Goal: Transaction & Acquisition: Subscribe to service/newsletter

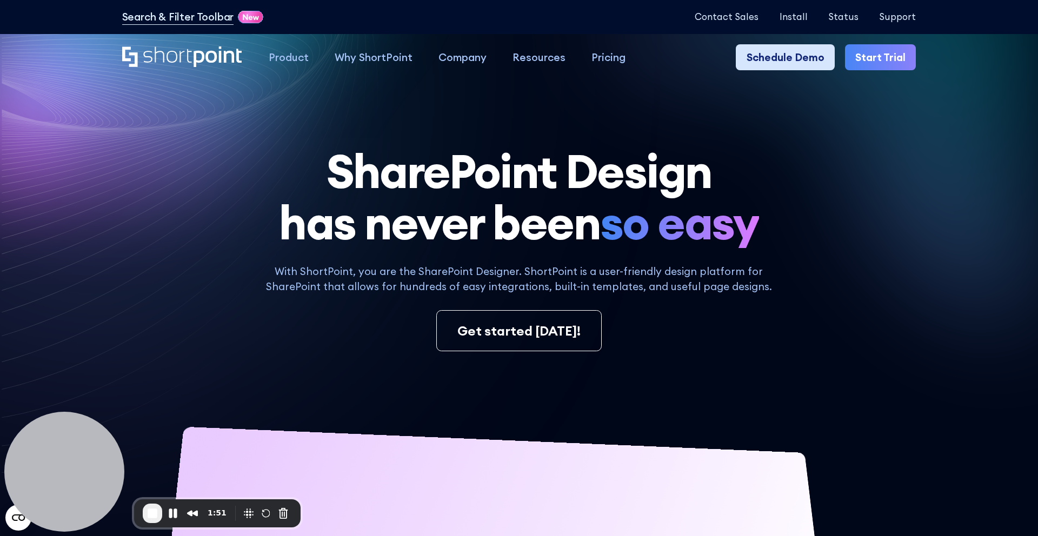
click at [785, 51] on link "Schedule Demo" at bounding box center [785, 57] width 98 height 26
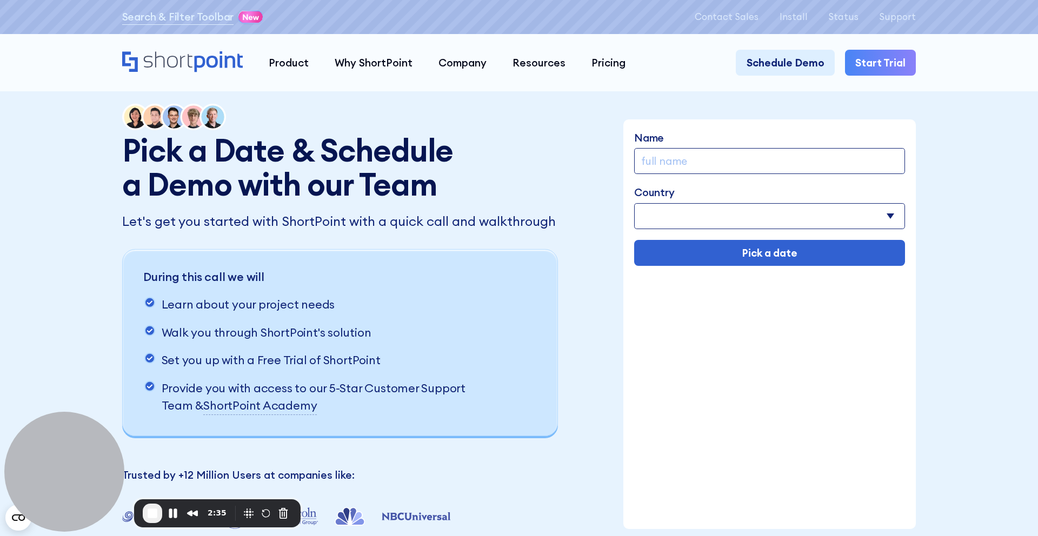
click at [879, 76] on div "Product works with SharePoint Microsoft Teams SAP Explore Templates Elements In…" at bounding box center [519, 62] width 1038 height 57
click at [876, 63] on link "Start Trial" at bounding box center [880, 63] width 71 height 26
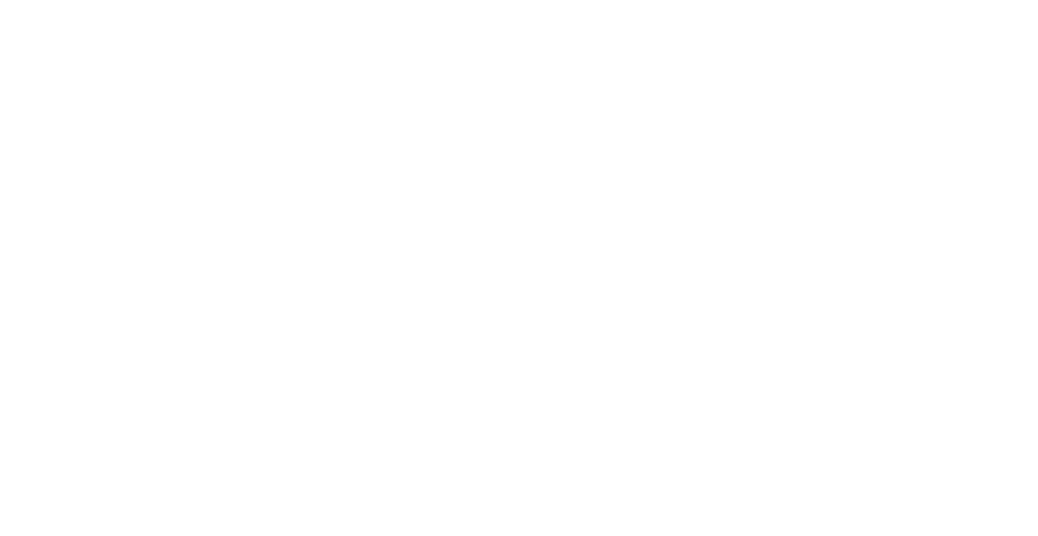
select select "+351"
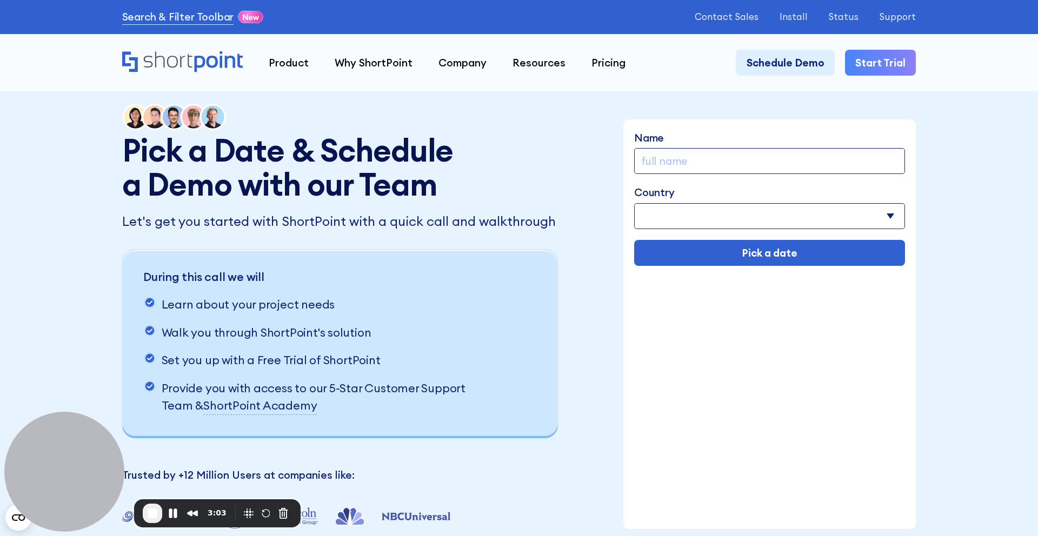
click at [877, 73] on link "Start Trial" at bounding box center [880, 63] width 71 height 26
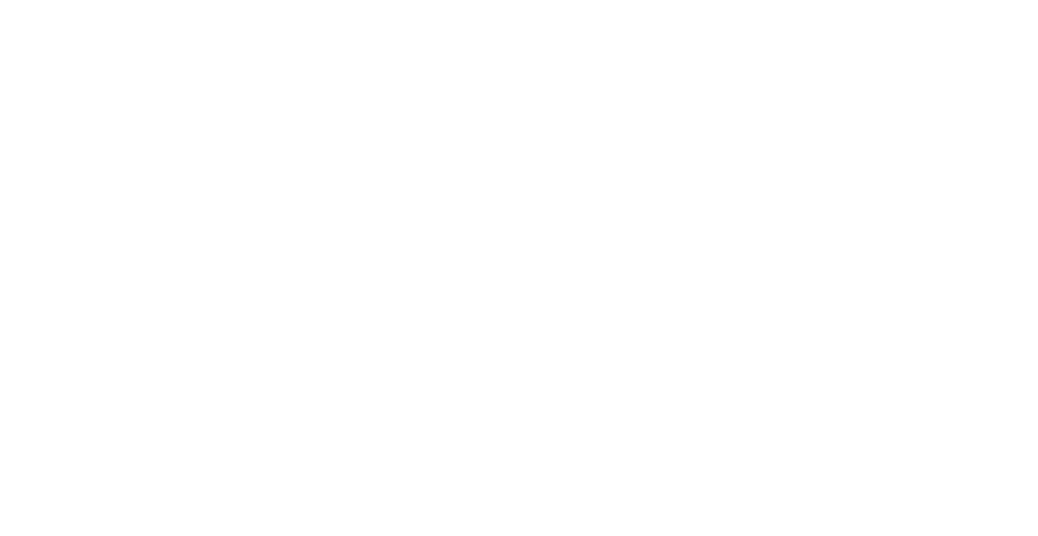
select select "+351"
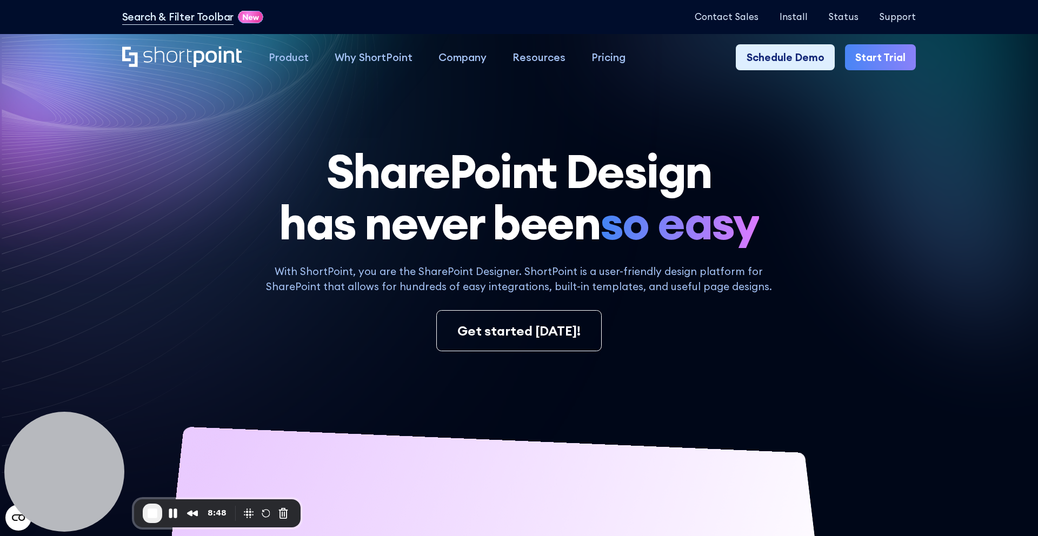
click at [874, 54] on link "Start Trial" at bounding box center [880, 57] width 71 height 26
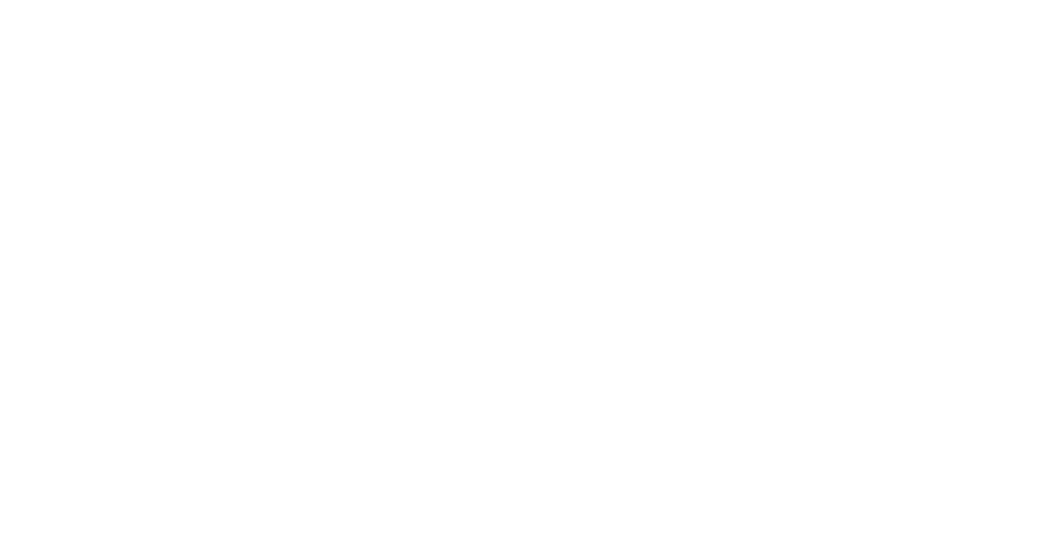
select select "+351"
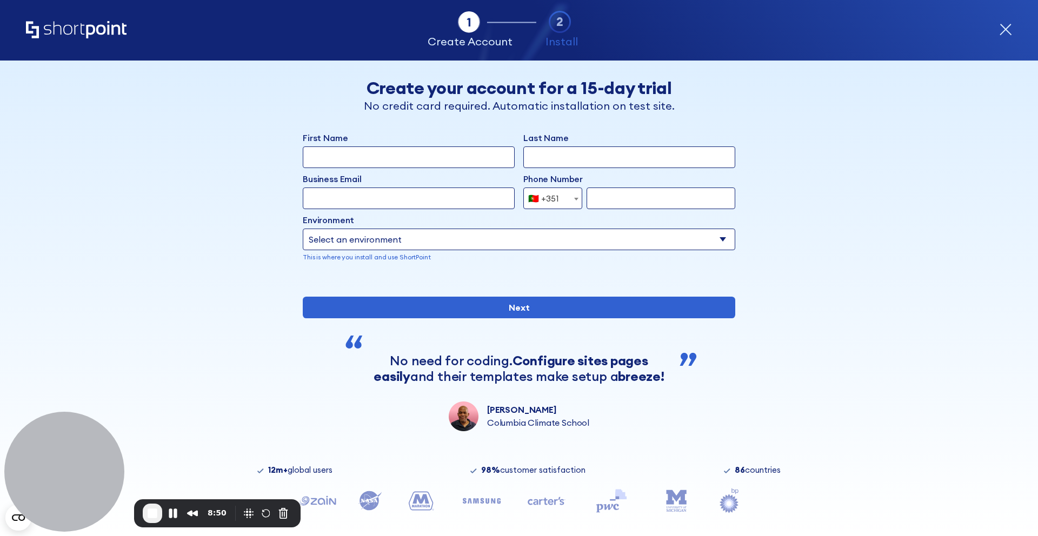
click at [419, 148] on div "First Name" at bounding box center [409, 149] width 212 height 37
click at [417, 152] on input "First Name" at bounding box center [409, 158] width 212 height 22
type input "[PERSON_NAME]"
click at [538, 147] on input "Last Name" at bounding box center [629, 158] width 212 height 22
type input "[PERSON_NAME]"
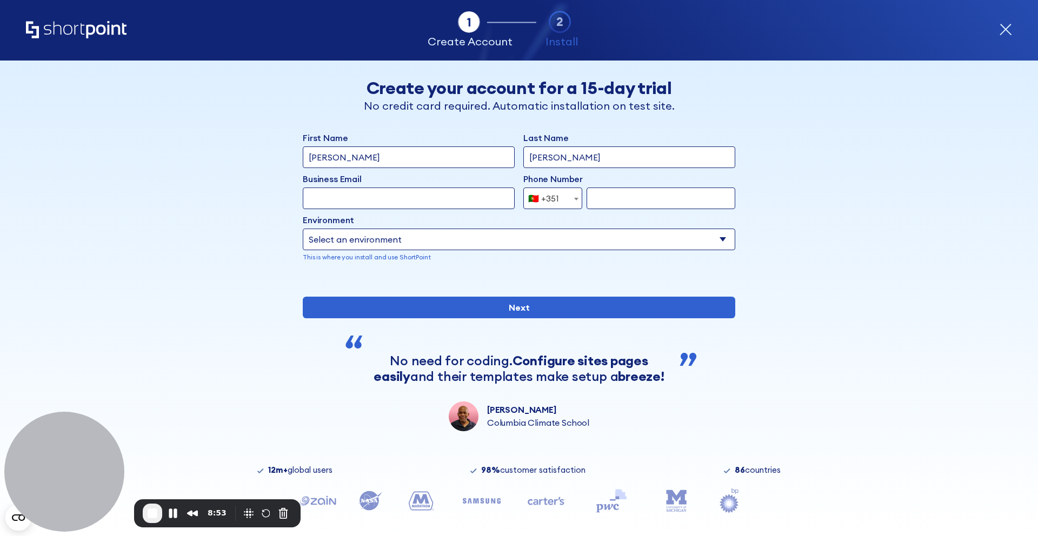
click at [439, 203] on input "Business Email" at bounding box center [409, 199] width 212 height 22
type input "[PERSON_NAME][EMAIL_ADDRESS][DOMAIN_NAME]"
click at [651, 196] on input "form" at bounding box center [661, 199] width 149 height 22
type input "932723834"
click at [364, 241] on select "Select an environment Microsoft 365 SharePoint Online SharePoint 2019 (On-Premi…" at bounding box center [519, 240] width 433 height 22
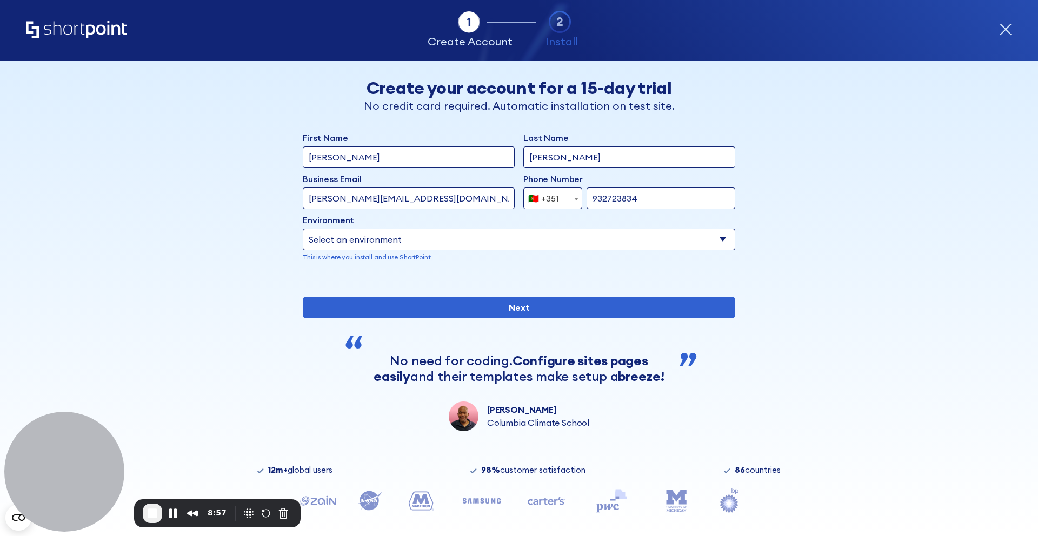
select select "Microsoft 365"
click at [303, 229] on select "Select an environment Microsoft 365 SharePoint Online SharePoint 2019 (On-Premi…" at bounding box center [519, 240] width 433 height 22
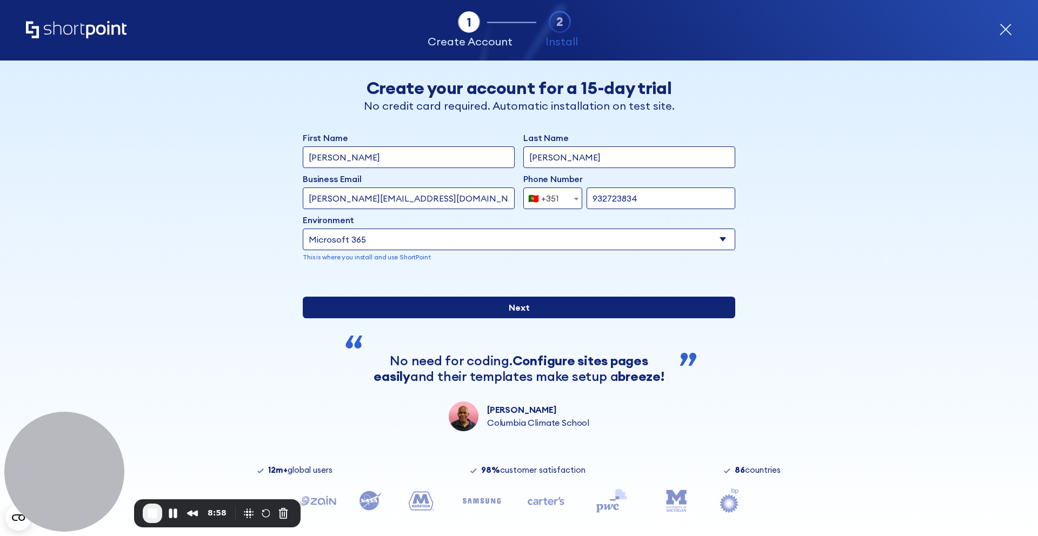
click at [385, 318] on input "Next" at bounding box center [519, 308] width 433 height 22
